Goal: Task Accomplishment & Management: Manage account settings

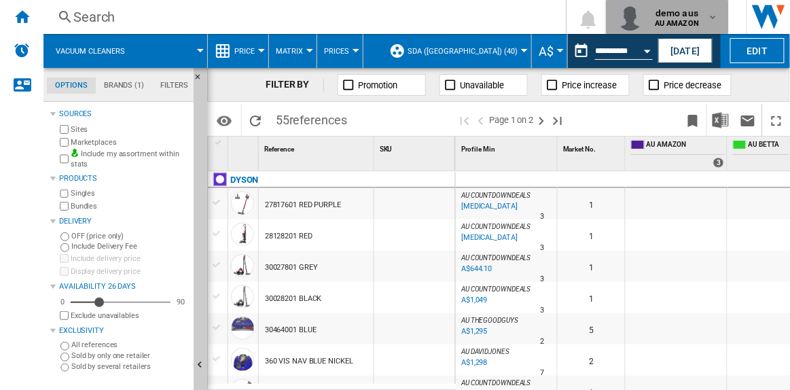
click at [684, 20] on b "AU AMAZON" at bounding box center [677, 23] width 44 height 9
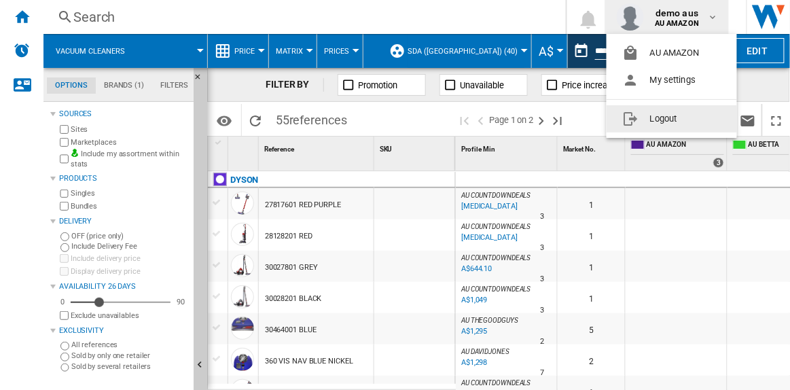
click at [666, 116] on button "Logout" at bounding box center [672, 118] width 130 height 27
